Goal: Task Accomplishment & Management: Manage account settings

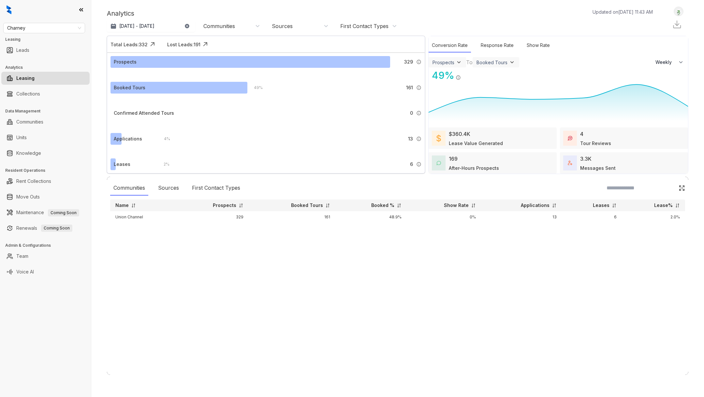
select select "******"
click at [47, 28] on span "Charney" at bounding box center [44, 28] width 74 height 10
type input "****"
click at [37, 119] on link "Communities" at bounding box center [29, 121] width 27 height 13
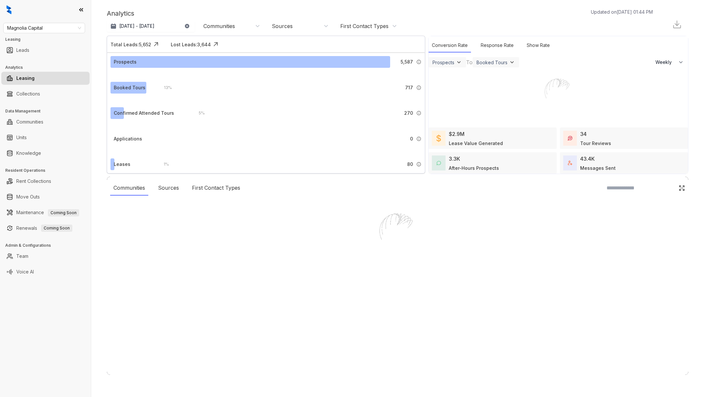
select select "******"
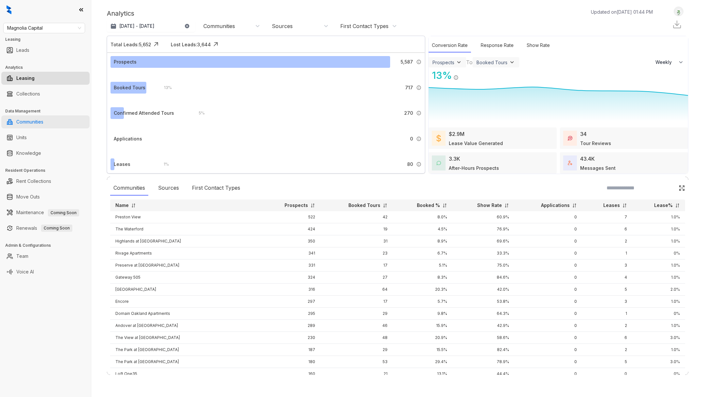
click at [31, 119] on link "Communities" at bounding box center [29, 121] width 27 height 13
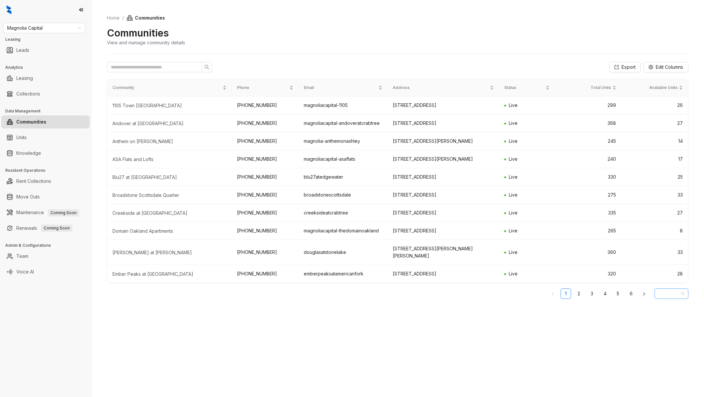
click at [670, 299] on span "10 / page" at bounding box center [671, 294] width 26 height 10
click at [674, 321] on div "20 / page" at bounding box center [671, 317] width 23 height 7
click at [677, 299] on span "10 / page" at bounding box center [671, 294] width 26 height 10
click at [675, 331] on div "50 / page" at bounding box center [671, 327] width 23 height 7
click at [671, 299] on span "10 / page" at bounding box center [671, 294] width 26 height 10
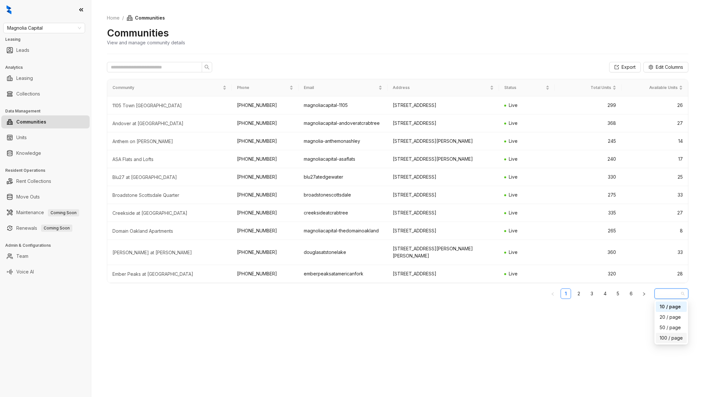
click at [677, 342] on div "100 / page" at bounding box center [671, 337] width 23 height 7
click at [670, 299] on span "10 / page" at bounding box center [671, 294] width 26 height 10
click at [668, 331] on div "50 / page" at bounding box center [671, 327] width 23 height 7
click at [671, 299] on span "10 / page" at bounding box center [671, 294] width 26 height 10
click at [576, 299] on link "2" at bounding box center [579, 294] width 10 height 10
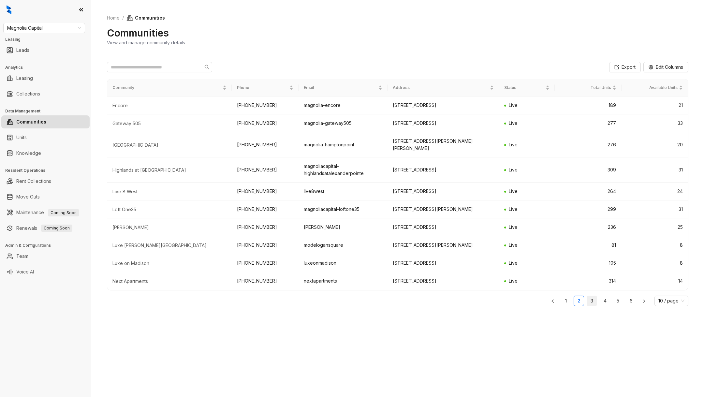
click at [593, 306] on link "3" at bounding box center [592, 301] width 10 height 10
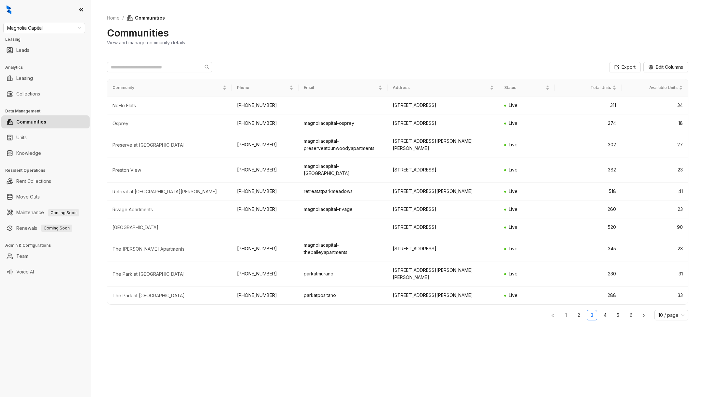
click at [606, 319] on div "Export Edit Columns Community Phone Email Address Status Total Units Available …" at bounding box center [397, 192] width 581 height 277
click at [604, 311] on link "4" at bounding box center [605, 315] width 10 height 10
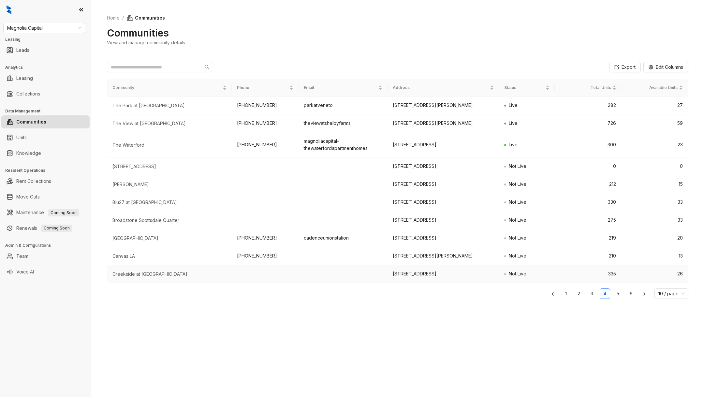
click at [614, 283] on td "335" at bounding box center [587, 274] width 67 height 18
click at [621, 299] on link "5" at bounding box center [618, 294] width 10 height 10
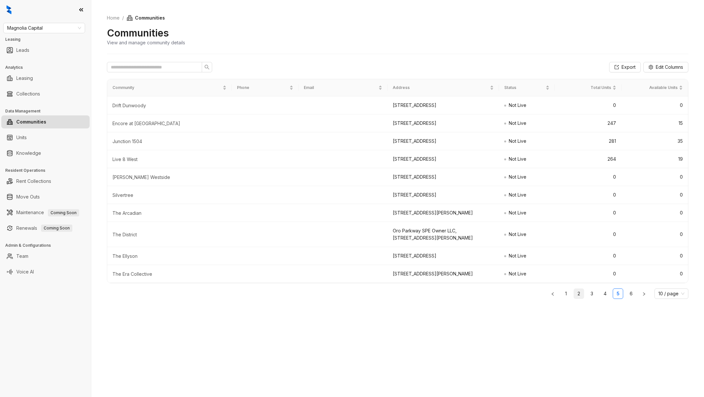
click at [576, 298] on link "2" at bounding box center [579, 294] width 10 height 10
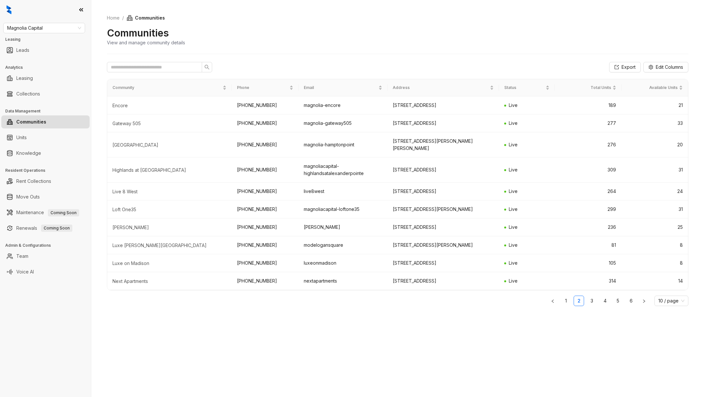
click at [568, 306] on link "1" at bounding box center [566, 301] width 10 height 10
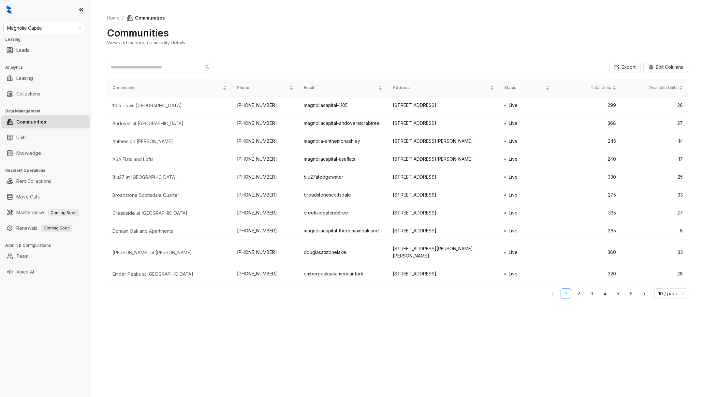
click at [46, 120] on link "Communities" at bounding box center [31, 121] width 30 height 13
click at [22, 261] on link "Team" at bounding box center [22, 256] width 12 height 13
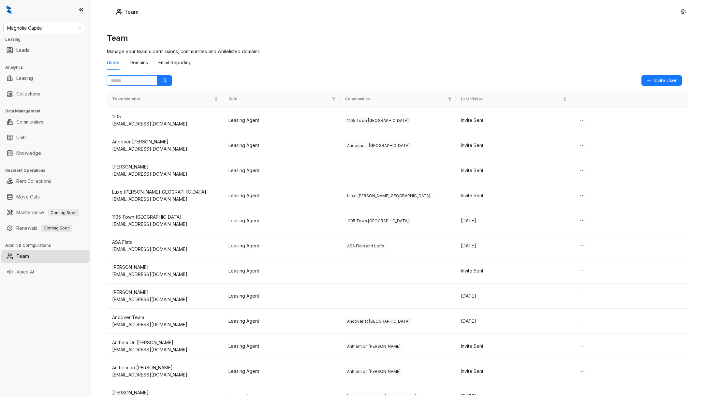
click at [140, 80] on input "text" at bounding box center [129, 80] width 37 height 7
type input "*****"
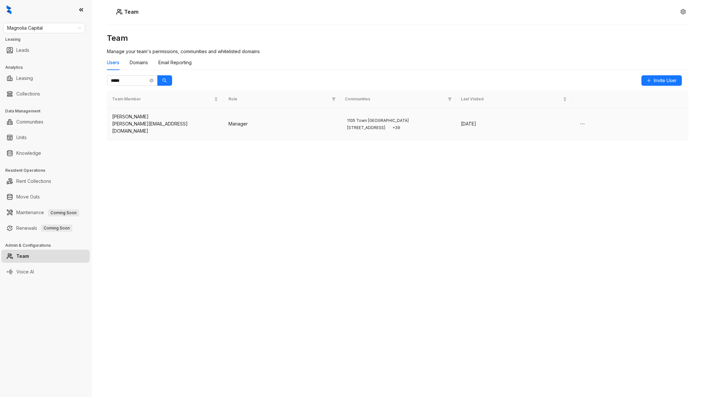
click at [194, 118] on div "Randy Oakes" at bounding box center [165, 116] width 106 height 7
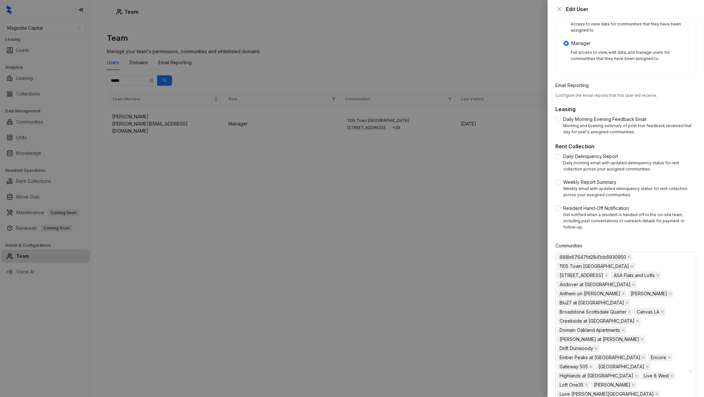
scroll to position [186, 0]
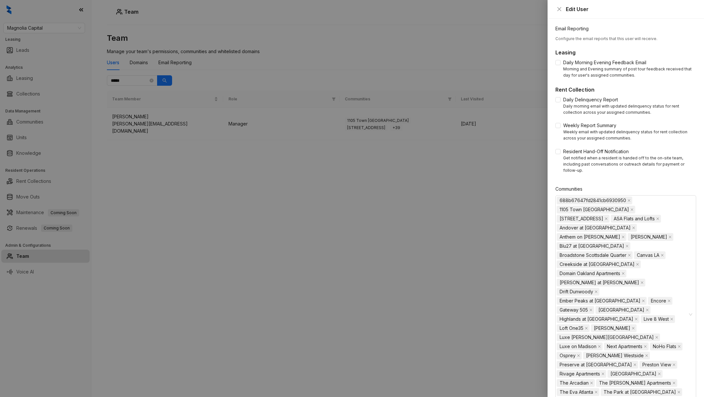
click at [680, 363] on form "**********" at bounding box center [625, 151] width 141 height 601
click at [679, 362] on div "688b67647fd2841cb6930950 1105 Town Brookhaven 4550 Cherry Creek ASA Flats and L…" at bounding box center [622, 314] width 131 height 237
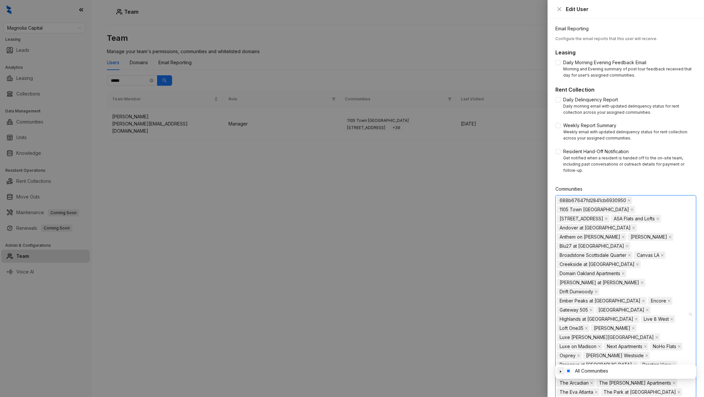
click at [562, 370] on icon "caret-down" at bounding box center [560, 371] width 3 height 3
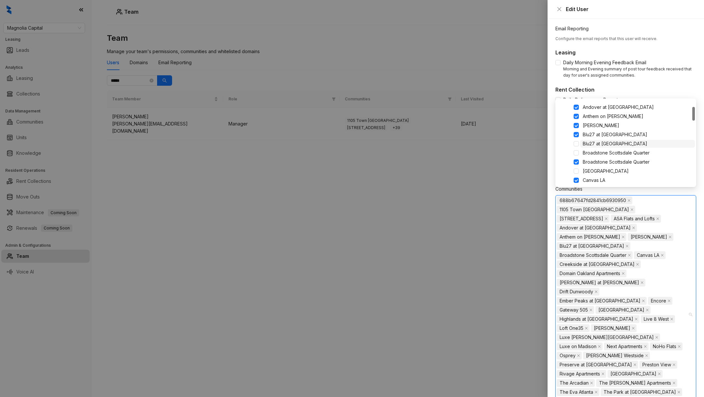
scroll to position [43, 0]
click at [577, 134] on span at bounding box center [576, 134] width 5 height 5
click at [577, 142] on span at bounding box center [576, 143] width 5 height 5
click at [576, 160] on span at bounding box center [576, 162] width 5 height 5
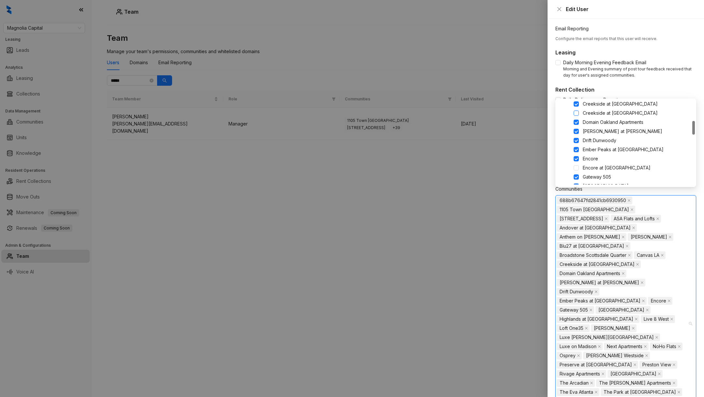
click at [576, 113] on span at bounding box center [576, 112] width 5 height 5
click at [577, 168] on span at bounding box center [576, 167] width 5 height 5
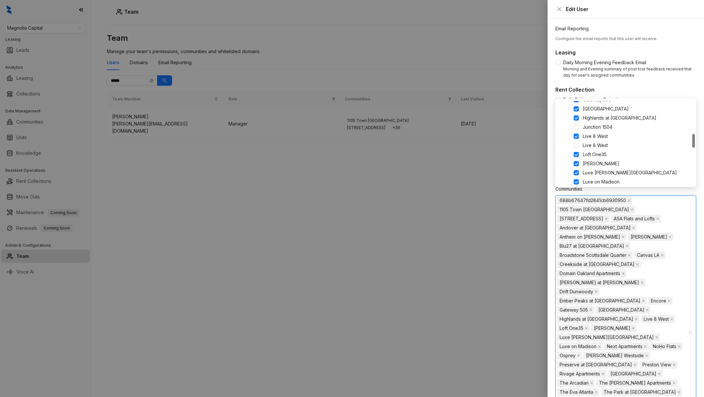
scroll to position [201, 0]
click at [577, 123] on span at bounding box center [576, 122] width 5 height 5
click at [576, 142] on span at bounding box center [576, 140] width 5 height 5
click at [576, 147] on span at bounding box center [576, 146] width 5 height 5
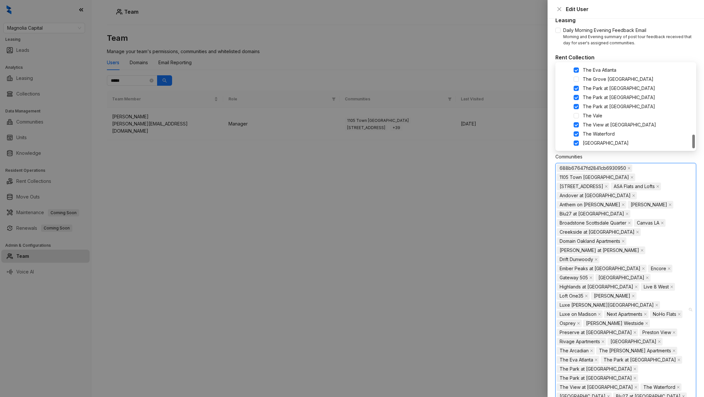
scroll to position [223, 0]
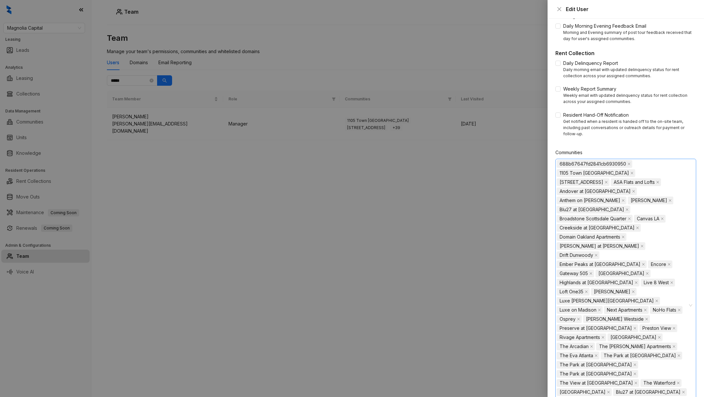
scroll to position [186, 0]
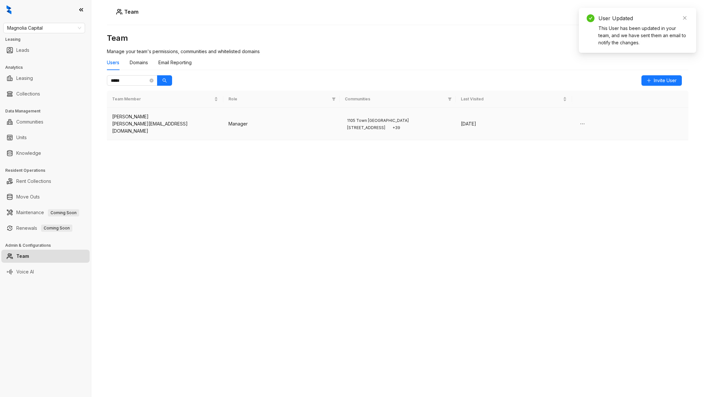
click at [523, 115] on td "Aug 13 2025" at bounding box center [514, 124] width 116 height 32
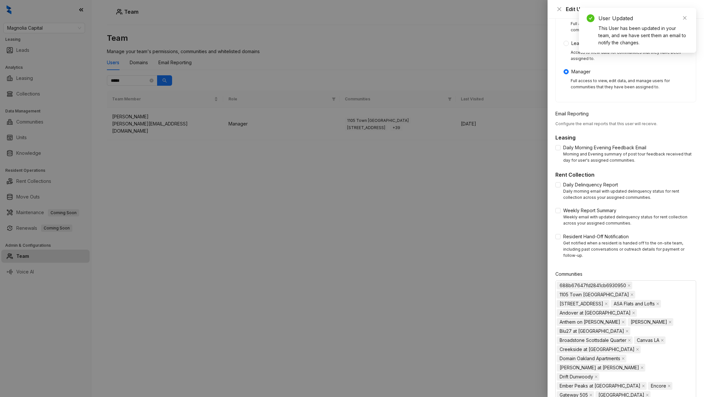
scroll to position [0, 0]
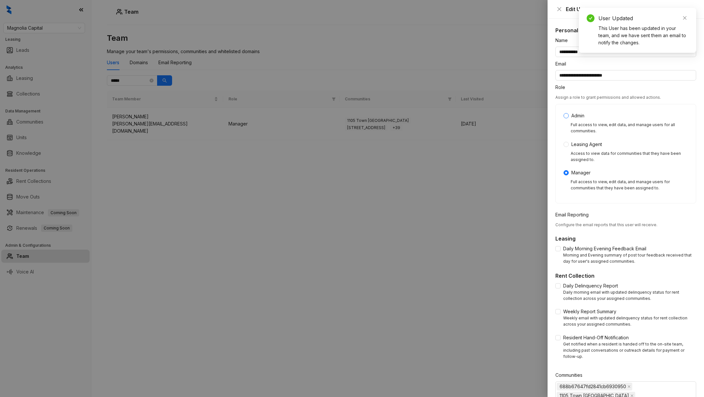
click at [569, 112] on span "Admin" at bounding box center [578, 115] width 18 height 7
